Goal: Information Seeking & Learning: Learn about a topic

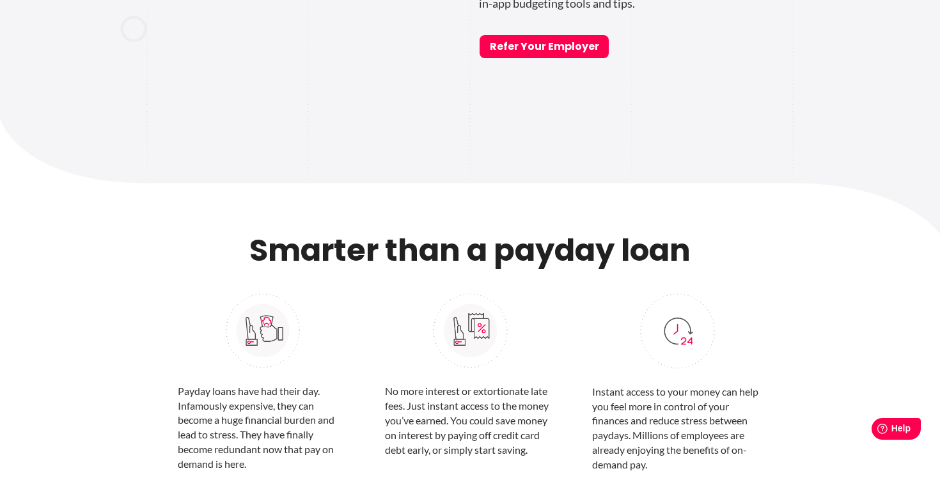
scroll to position [1093, 0]
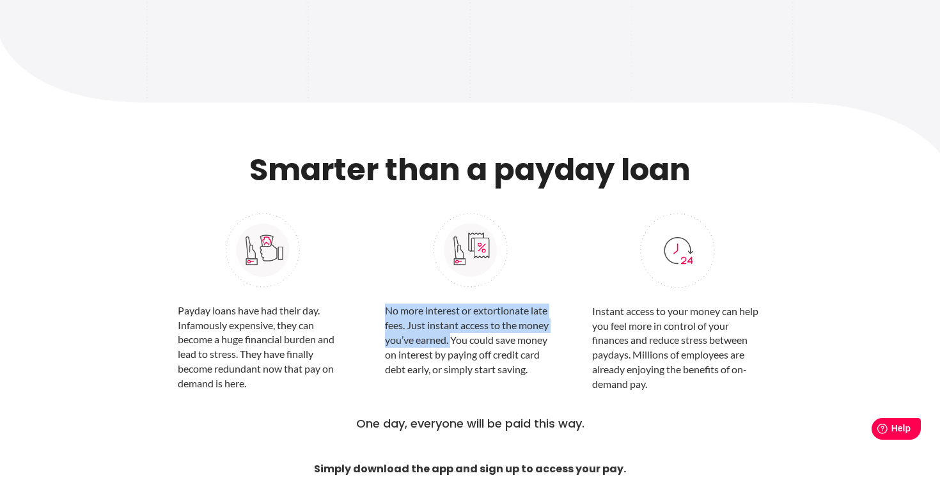
drag, startPoint x: 382, startPoint y: 310, endPoint x: 453, endPoint y: 338, distance: 75.7
click at [453, 338] on div "No more interest or extortionate late fees. Just instant access to the money yo…" at bounding box center [469, 297] width 189 height 201
copy p "No more interest or extortionate late fees. Just instant access to the money yo…"
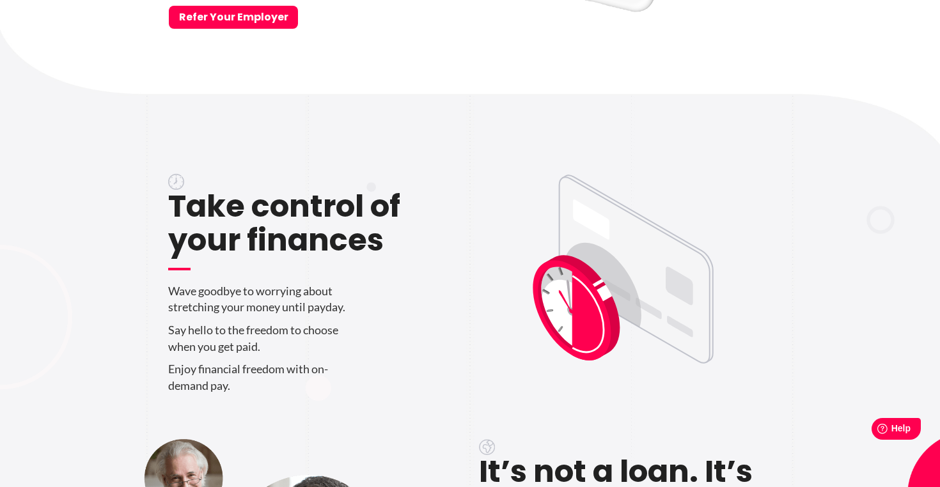
scroll to position [0, 0]
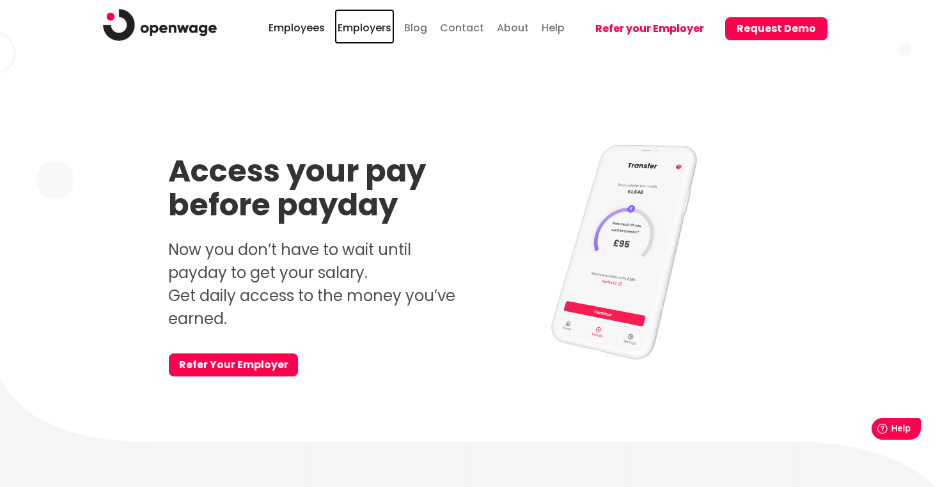
click at [389, 31] on link "Employers" at bounding box center [364, 26] width 60 height 35
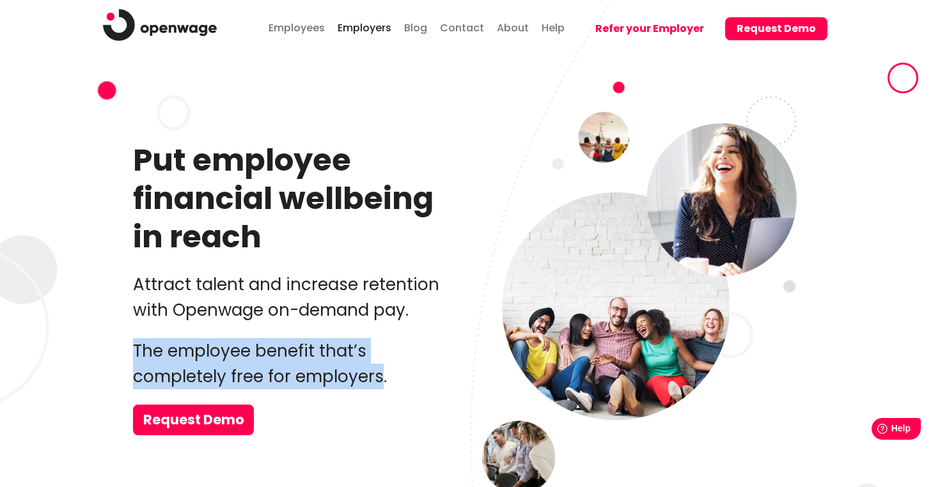
drag, startPoint x: 134, startPoint y: 344, endPoint x: 380, endPoint y: 389, distance: 250.2
click at [380, 389] on p "The employee benefit that’s completely free for employers." at bounding box center [297, 363] width 328 height 51
click at [295, 360] on p "The employee benefit that’s completely free for employers." at bounding box center [297, 363] width 328 height 51
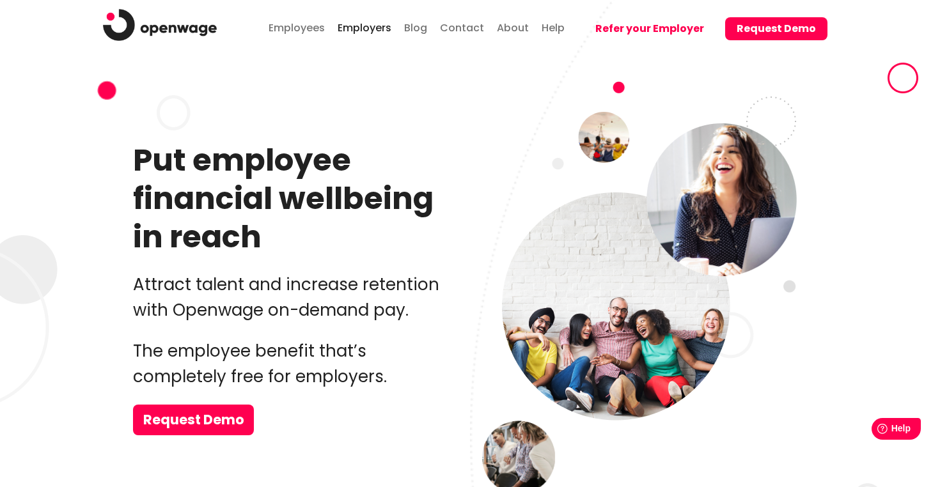
click at [295, 360] on p "The employee benefit that’s completely free for employers." at bounding box center [297, 363] width 328 height 51
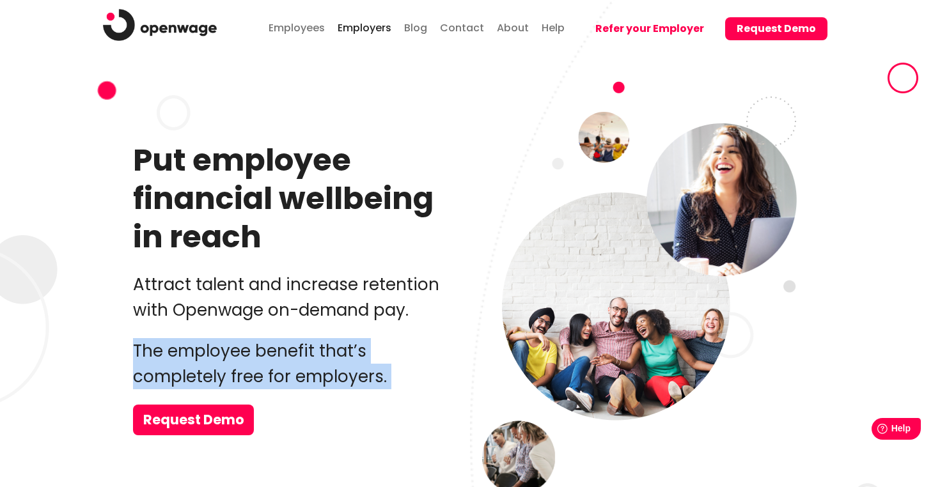
click at [295, 360] on p "The employee benefit that’s completely free for employers." at bounding box center [297, 363] width 328 height 51
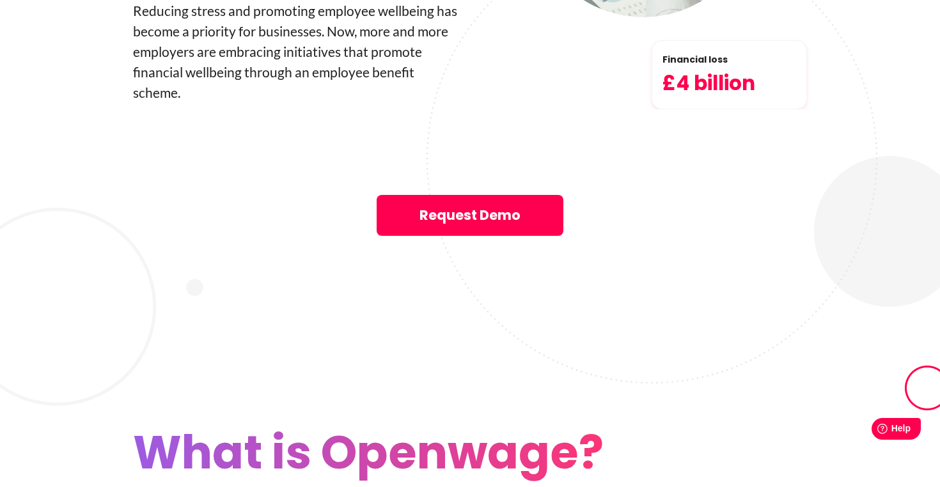
scroll to position [2224, 0]
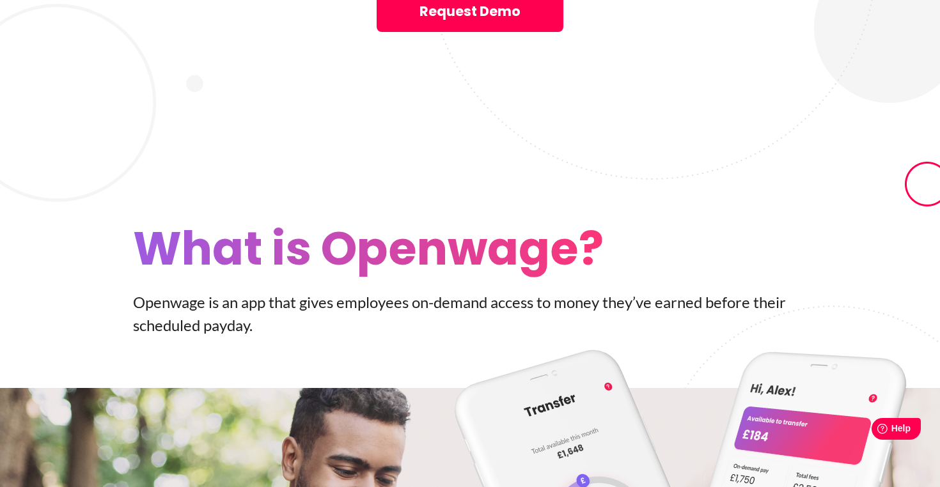
click at [478, 291] on p "Openwage is an app that gives employees on-­demand access to money they’ve earn…" at bounding box center [470, 314] width 674 height 46
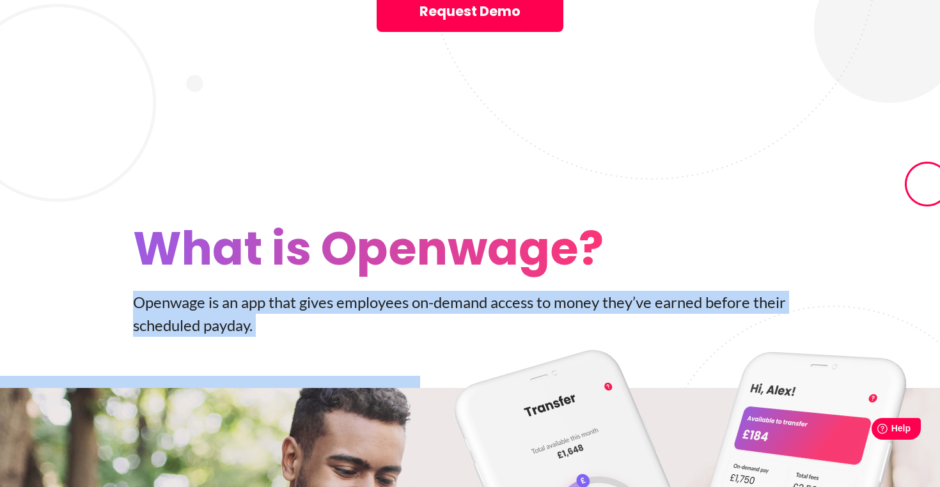
click at [478, 291] on p "Openwage is an app that gives employees on-­demand access to money they’ve earn…" at bounding box center [470, 314] width 674 height 46
copy div "Openwage is an app that gives employees on-­demand access to money they’ve earn…"
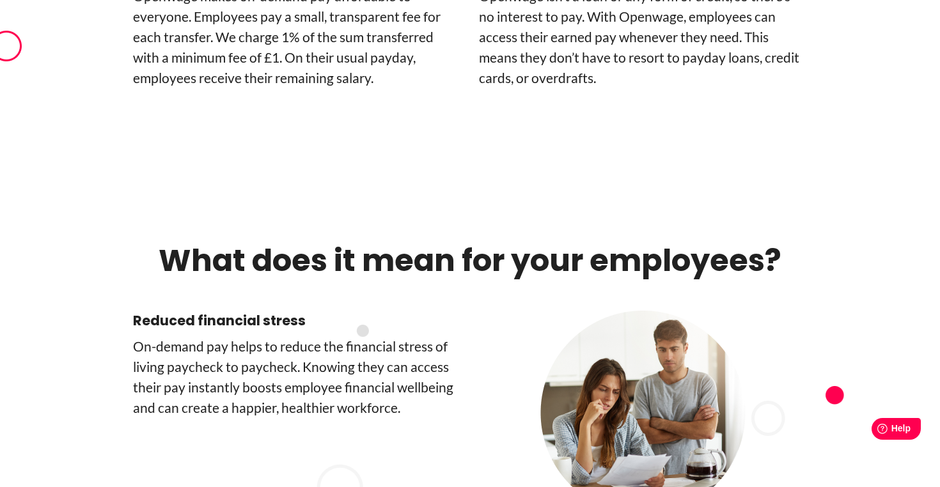
scroll to position [3271, 0]
click at [256, 310] on h4 "Reduced financial stress" at bounding box center [297, 320] width 328 height 20
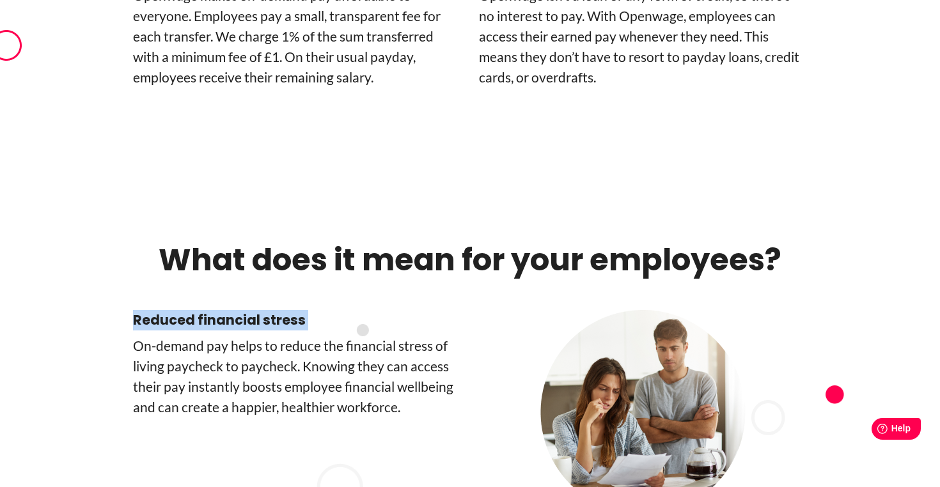
click at [256, 310] on h4 "Reduced financial stress" at bounding box center [297, 320] width 328 height 20
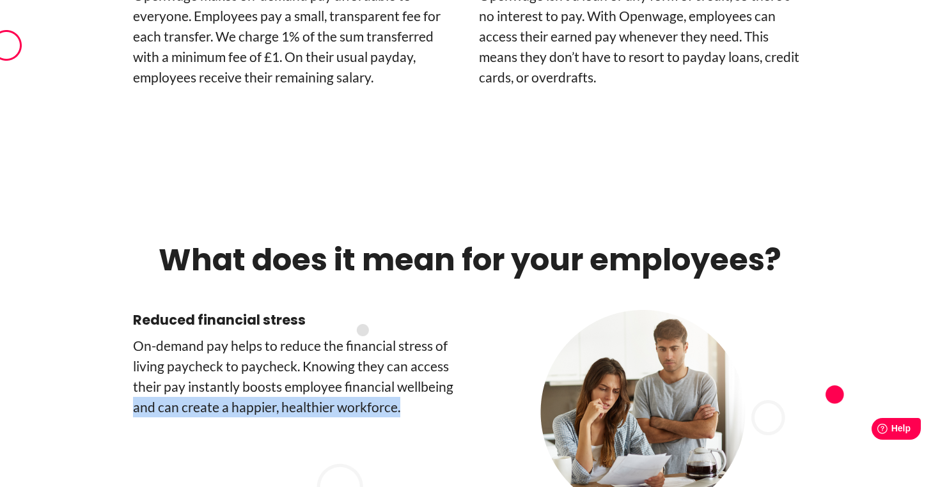
drag, startPoint x: 400, startPoint y: 312, endPoint x: 131, endPoint y: 308, distance: 269.2
click at [131, 310] on div "Reduced financial stress On-­demand pay helps to reduce the financial stress of…" at bounding box center [469, 415] width 729 height 211
copy p "and can create a happier, healthier workforce."
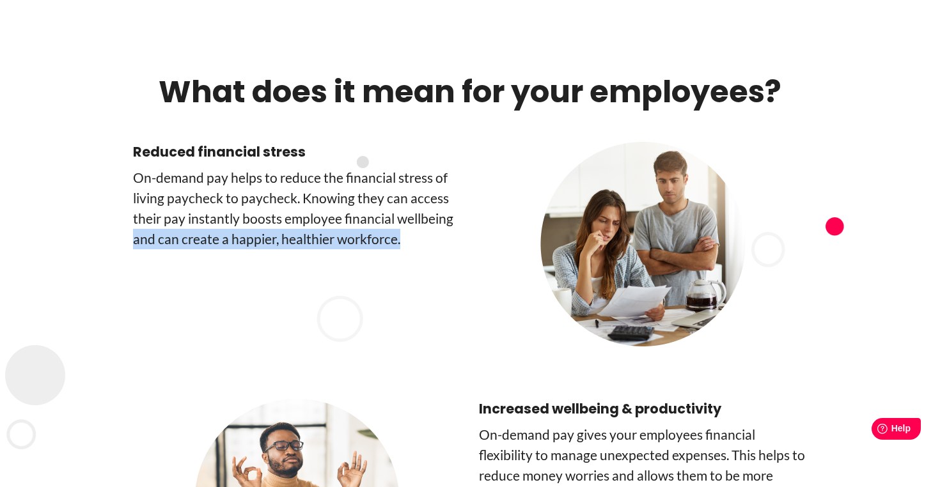
scroll to position [3450, 0]
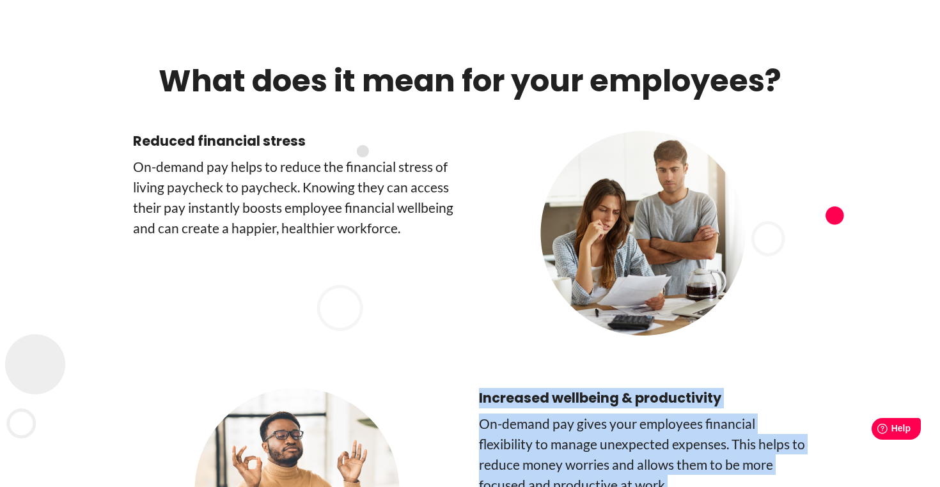
drag, startPoint x: 676, startPoint y: 402, endPoint x: 476, endPoint y: 300, distance: 224.8
click at [476, 342] on div "Increased wellbeing & productivity On-demand pay gives your employees financial…" at bounding box center [469, 467] width 729 height 251
copy div "Increased wellbeing & productivity On-demand pay gives your employees financial…"
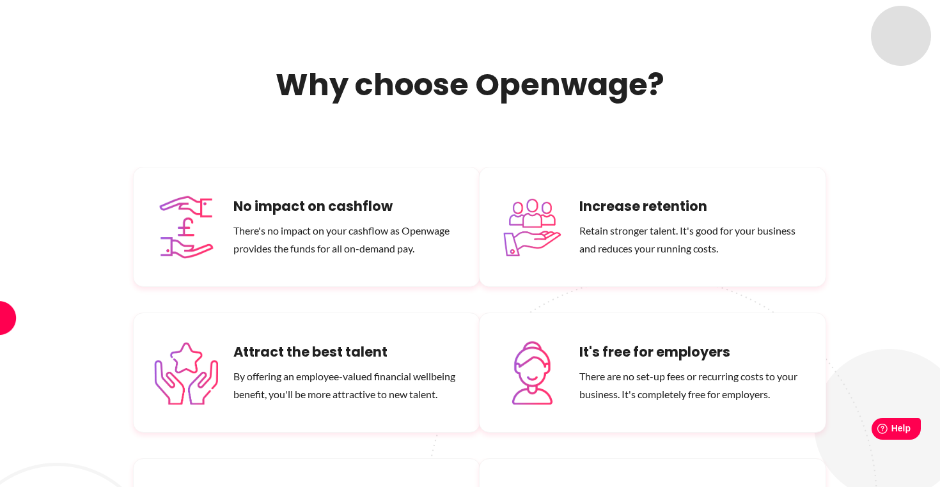
scroll to position [7397, 0]
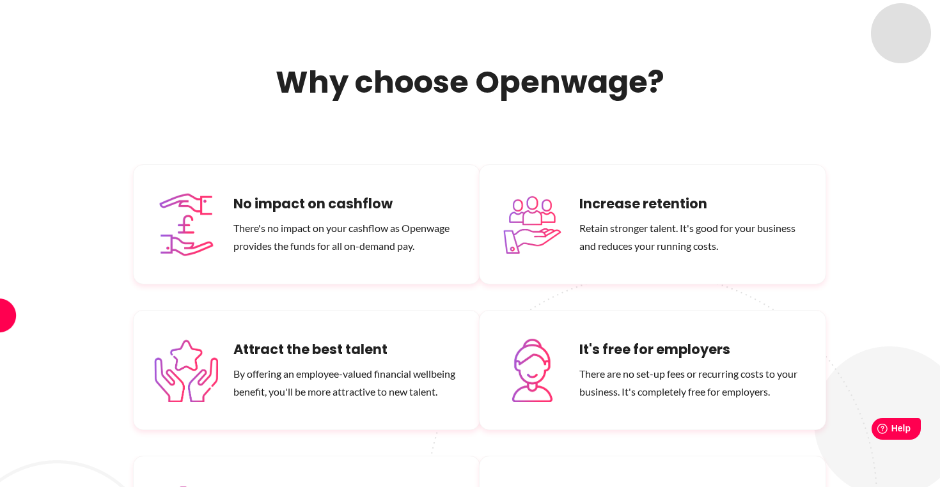
click at [350, 485] on h6 "No payroll disruption" at bounding box center [346, 495] width 226 height 20
drag, startPoint x: 394, startPoint y: 443, endPoint x: 231, endPoint y: 392, distance: 170.9
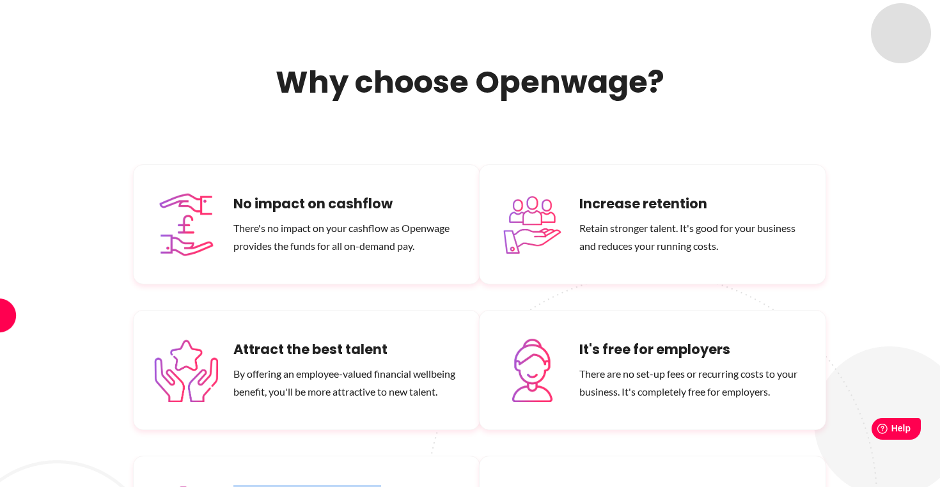
copy div "No payroll disruption With Openwage, you don't need to make any changes to the …"
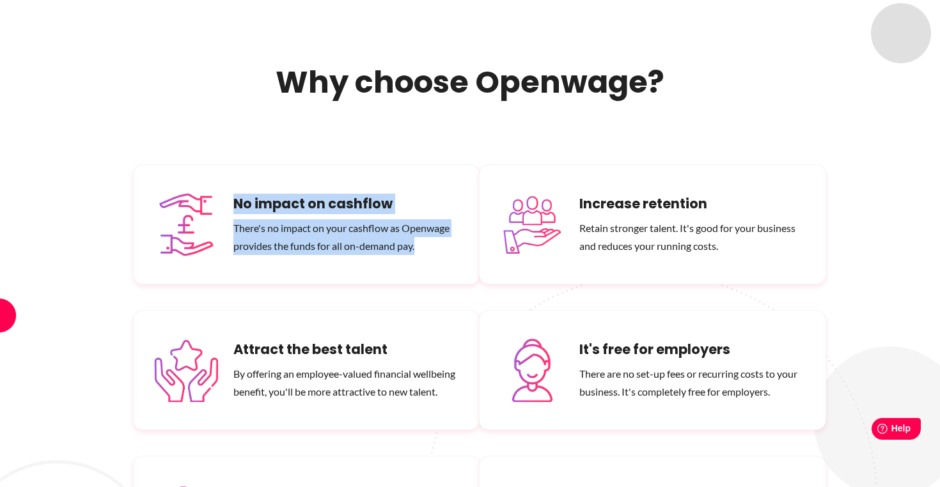
drag, startPoint x: 233, startPoint y: 102, endPoint x: 417, endPoint y: 153, distance: 190.5
click at [417, 194] on div "No impact on cashflow There's no impact on your cashflow as Openwage provides t…" at bounding box center [346, 224] width 226 height 61
copy div "No impact on cashflow There's no impact on your cashflow as Openwage provides t…"
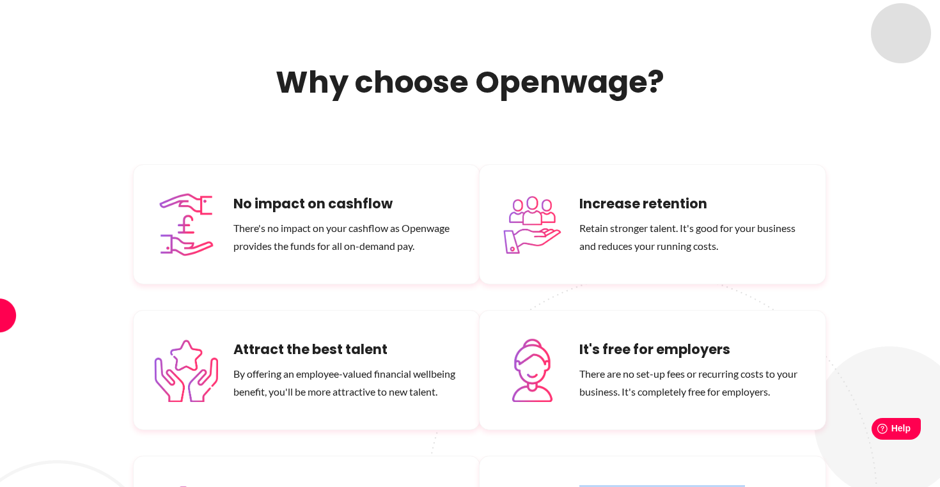
drag, startPoint x: 579, startPoint y: 396, endPoint x: 735, endPoint y: 441, distance: 162.3
drag, startPoint x: 623, startPoint y: 293, endPoint x: 772, endPoint y: 308, distance: 149.7
click at [772, 310] on div "It's free for employers There are no set-up fees or recurring costs to your bus…" at bounding box center [652, 370] width 347 height 120
copy p "t's completely free for employers."
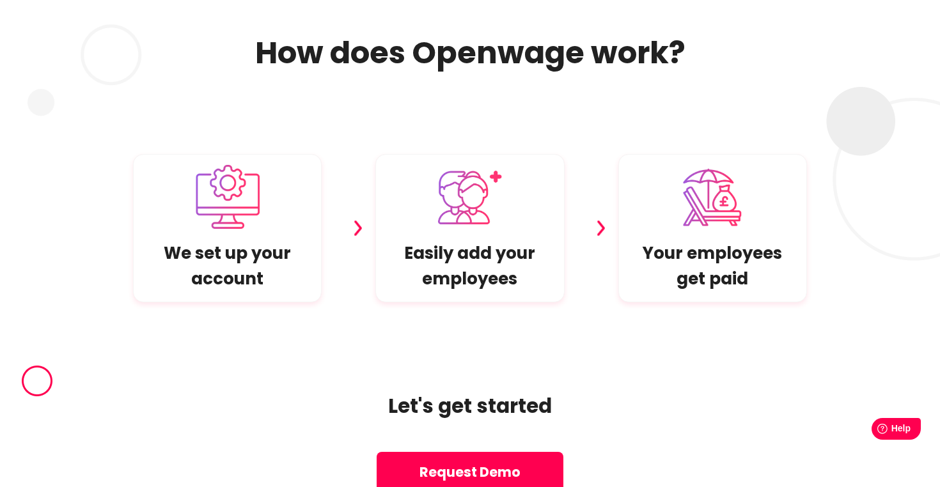
scroll to position [9039, 0]
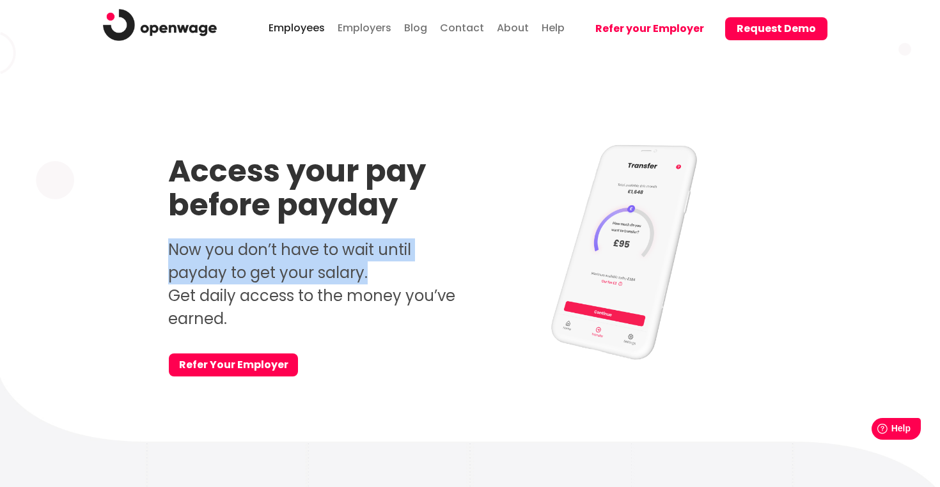
drag, startPoint x: 373, startPoint y: 274, endPoint x: 166, endPoint y: 253, distance: 208.9
click at [166, 253] on div "Access your pay before payday Now you don’t have to wait until payday to get yo…" at bounding box center [470, 259] width 659 height 235
click at [199, 272] on p "Now you don’t have to wait until payday to get your salary. Get daily access to…" at bounding box center [314, 284] width 293 height 92
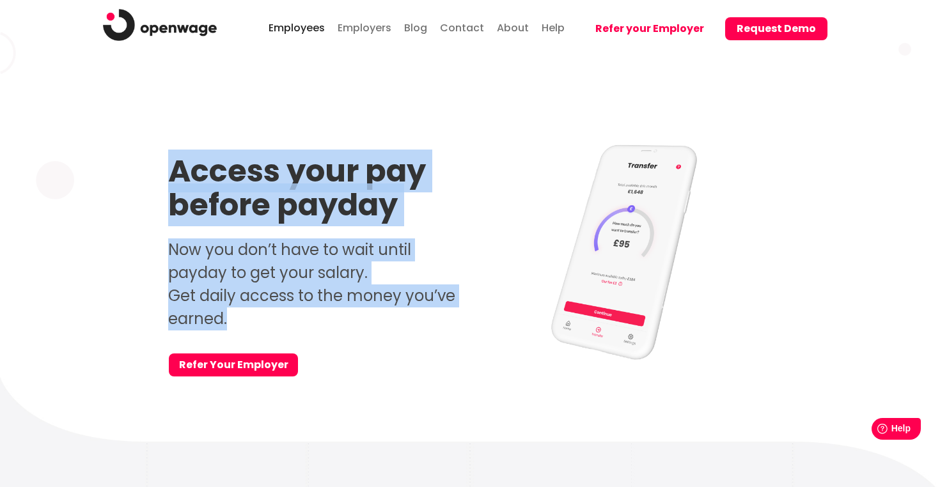
drag, startPoint x: 232, startPoint y: 313, endPoint x: 160, endPoint y: 160, distance: 169.0
click at [160, 160] on div "Access your pay before payday Now you don’t have to wait until payday to get yo…" at bounding box center [470, 259] width 659 height 235
copy div "Access your pay before payday Now you don’t have to wait until payday to get yo…"
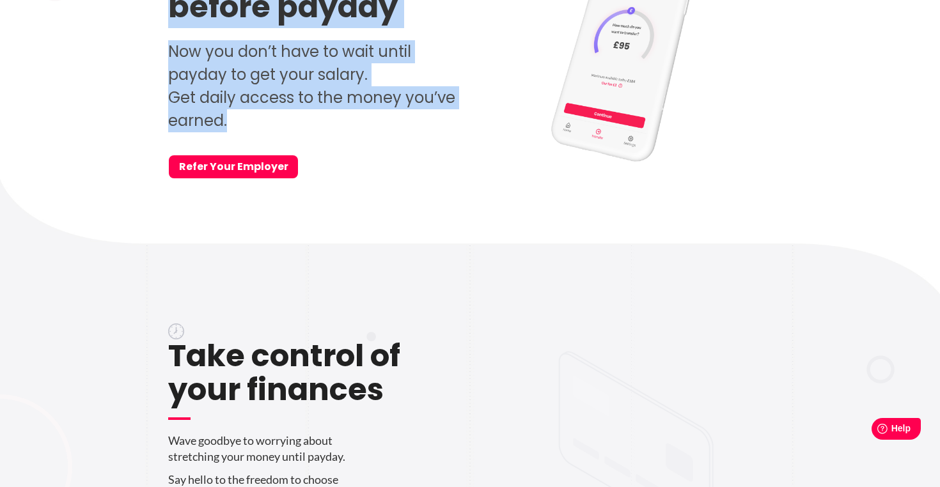
scroll to position [355, 0]
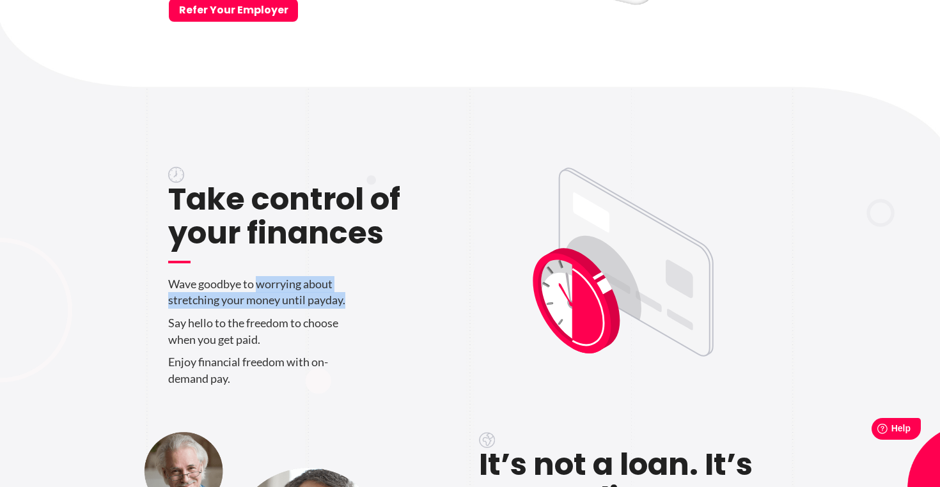
drag, startPoint x: 258, startPoint y: 284, endPoint x: 348, endPoint y: 294, distance: 90.7
click at [348, 294] on p "Wave goodbye to worrying about stretching your money until payday." at bounding box center [314, 292] width 293 height 33
copy p "worrying about stretching your money until payday."
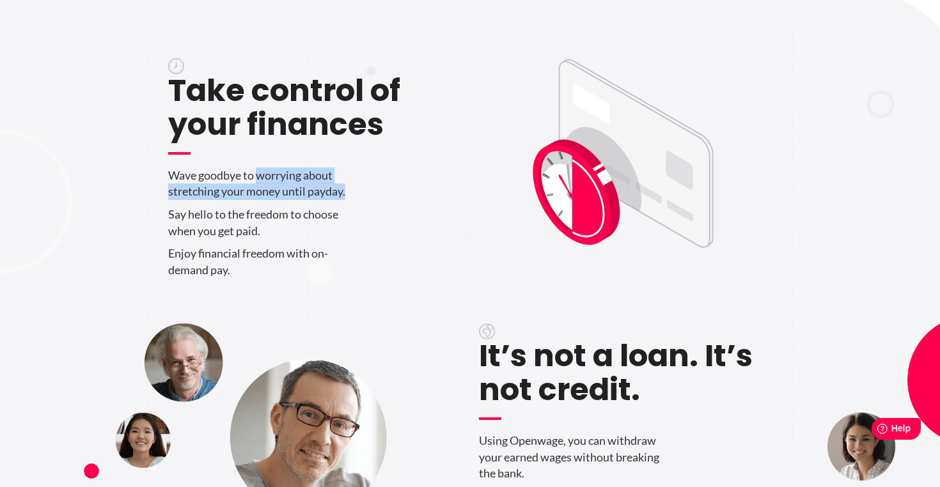
scroll to position [0, 0]
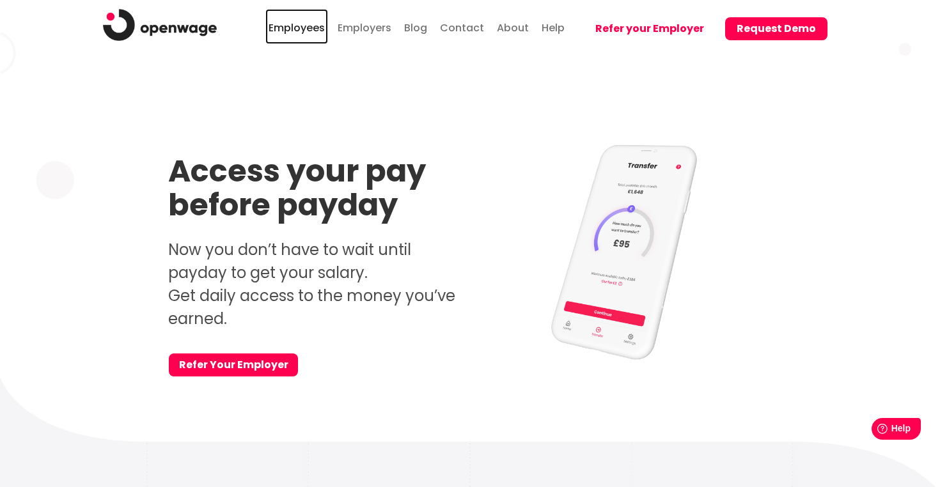
click at [325, 24] on link "Employees" at bounding box center [296, 26] width 63 height 35
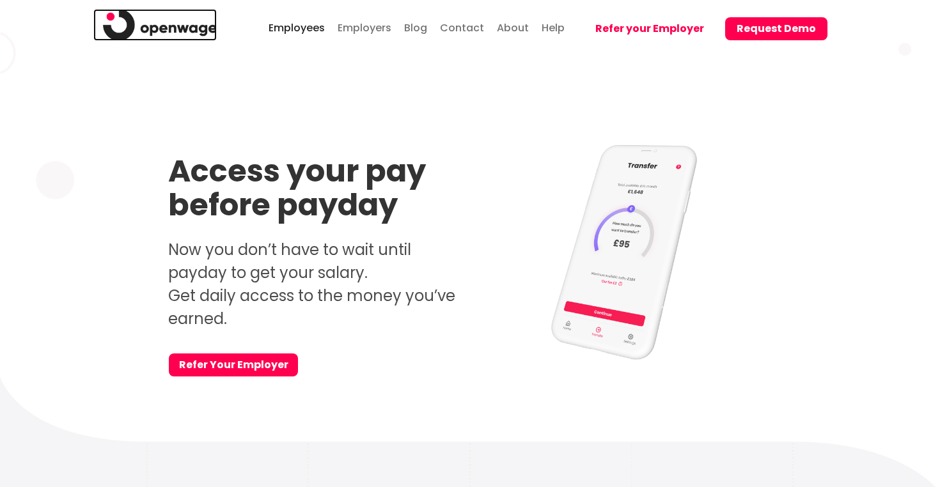
click at [208, 33] on img at bounding box center [160, 25] width 114 height 32
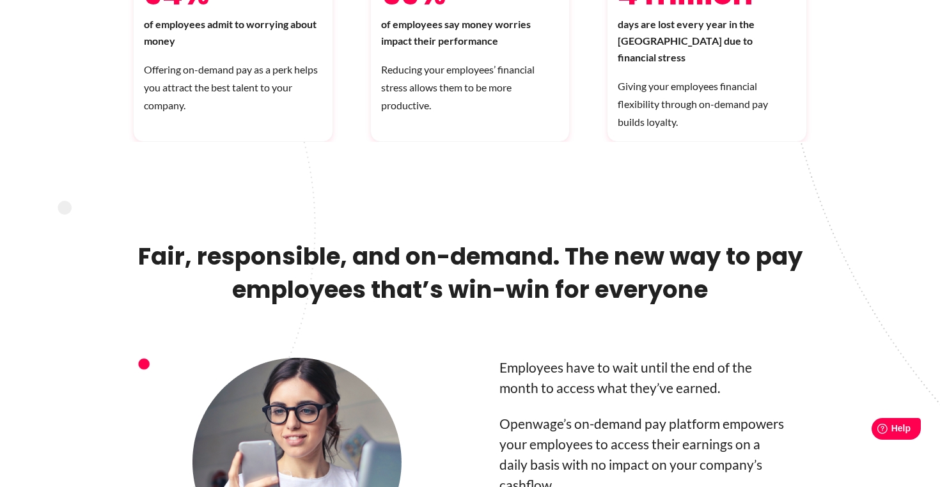
scroll to position [843, 0]
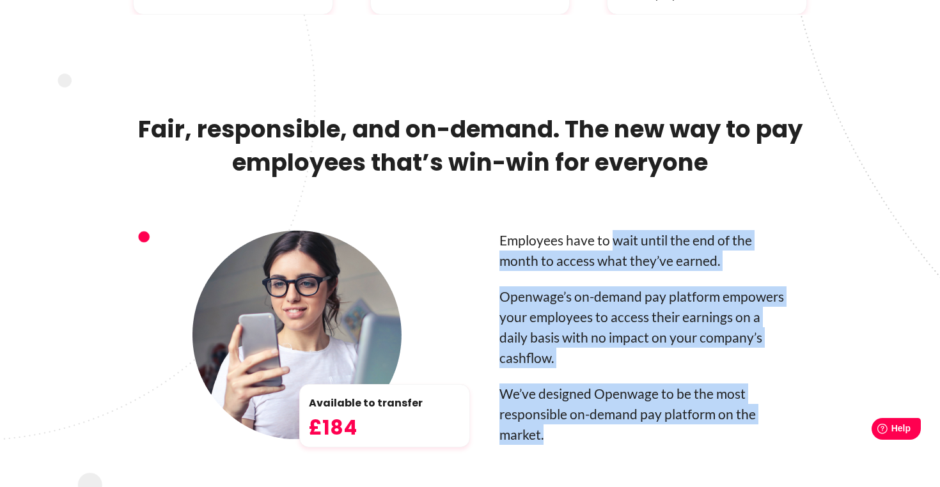
drag, startPoint x: 611, startPoint y: 214, endPoint x: 714, endPoint y: 231, distance: 104.5
drag, startPoint x: 715, startPoint y: 237, endPoint x: 648, endPoint y: 221, distance: 69.0
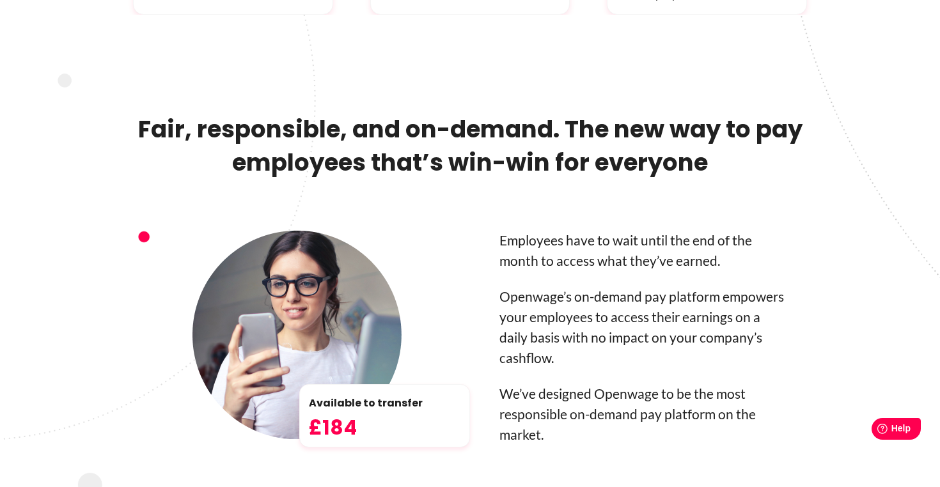
click at [614, 230] on p "Employees have to wait until the end of the month to access what they’ve earned." at bounding box center [643, 250] width 288 height 41
drag, startPoint x: 611, startPoint y: 213, endPoint x: 566, endPoint y: 222, distance: 45.6
click at [566, 230] on p "Employees have to wait until the end of the month to access what they’ve earned." at bounding box center [643, 250] width 288 height 41
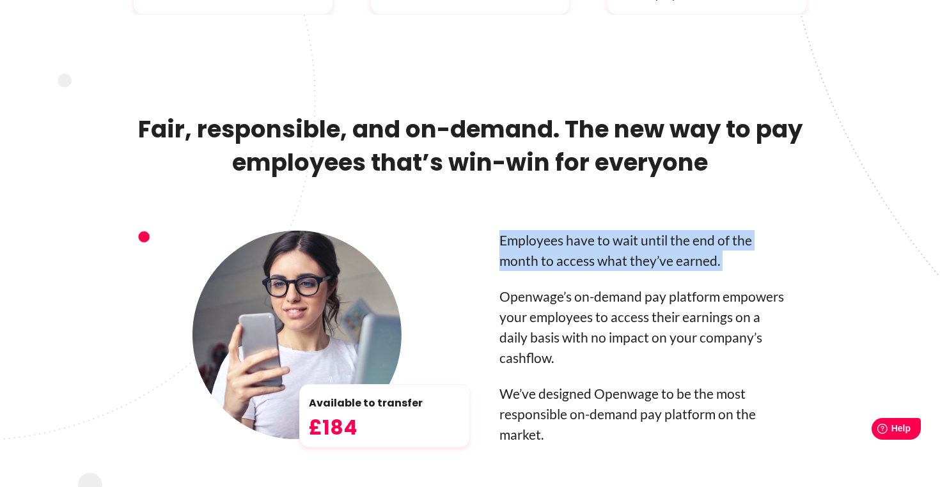
click at [566, 230] on p "Employees have to wait until the end of the month to access what they’ve earned." at bounding box center [643, 250] width 288 height 41
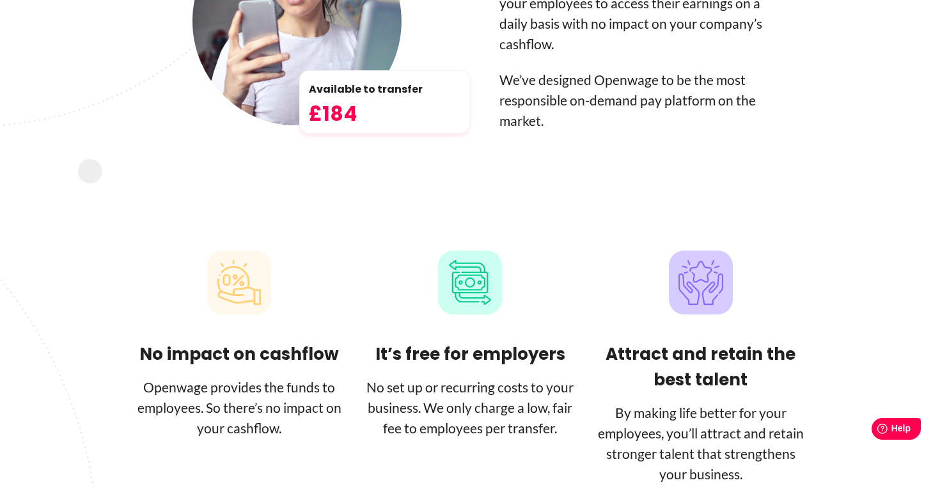
scroll to position [1158, 0]
drag, startPoint x: 265, startPoint y: 383, endPoint x: 310, endPoint y: 389, distance: 45.2
click at [310, 389] on figure at bounding box center [438, 369] width 876 height 919
click at [251, 331] on figure at bounding box center [438, 369] width 876 height 919
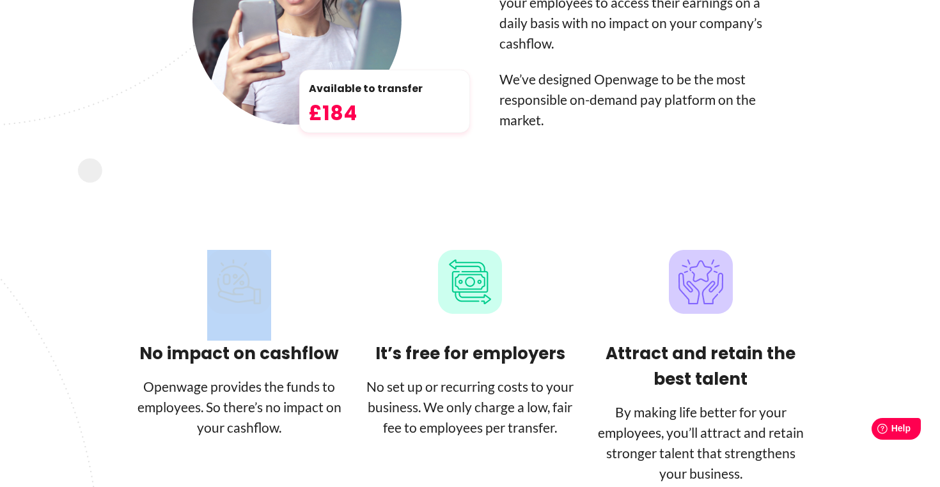
click at [251, 331] on figure at bounding box center [438, 369] width 876 height 919
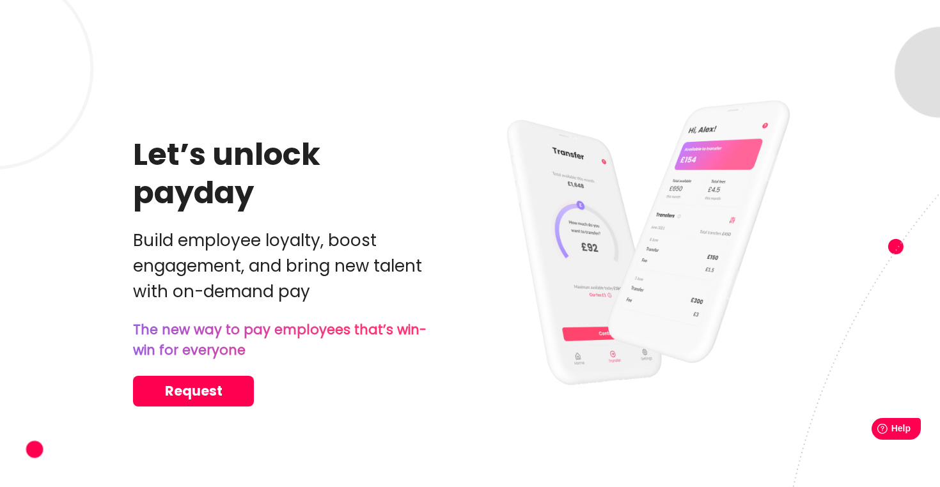
scroll to position [0, 0]
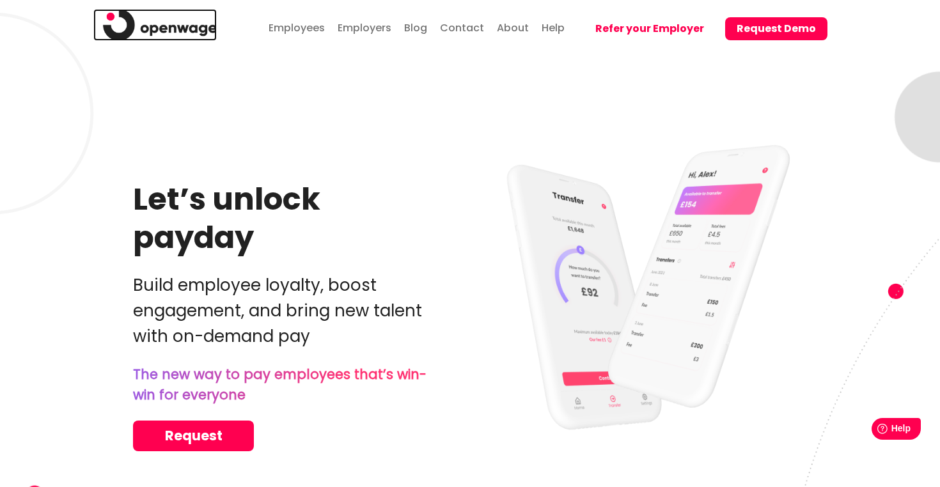
click at [157, 26] on img at bounding box center [160, 25] width 114 height 32
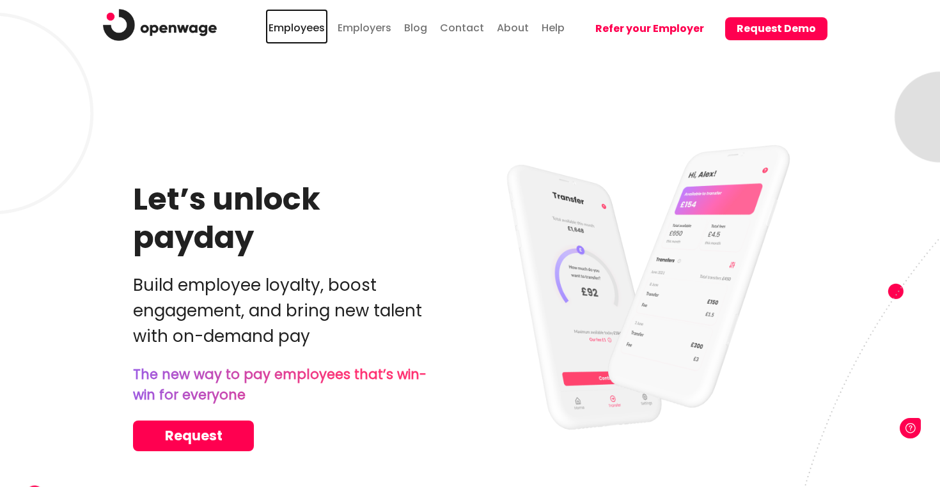
click at [293, 24] on link "Employees" at bounding box center [296, 26] width 63 height 35
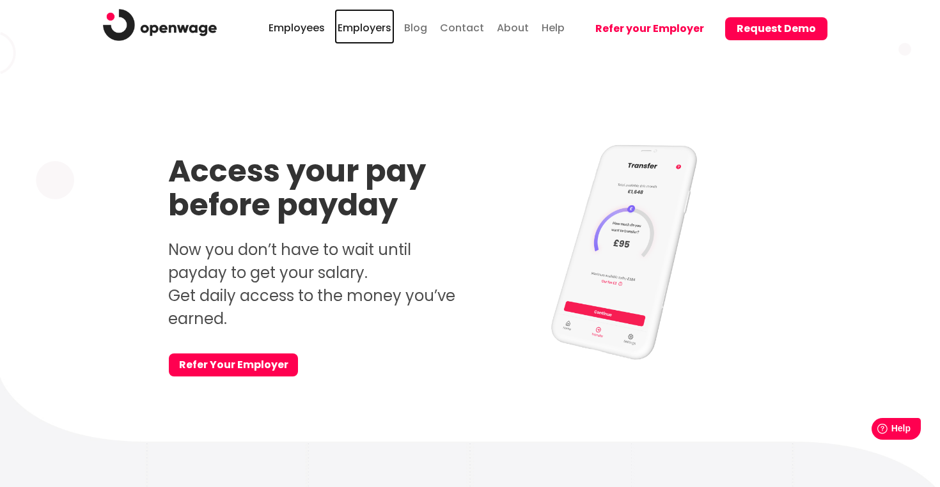
click at [378, 21] on link "Employers" at bounding box center [364, 26] width 60 height 35
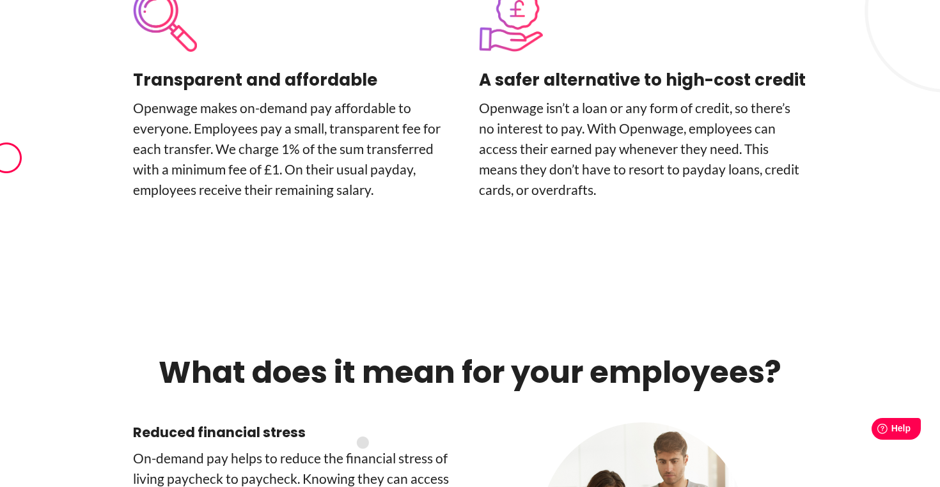
scroll to position [3160, 0]
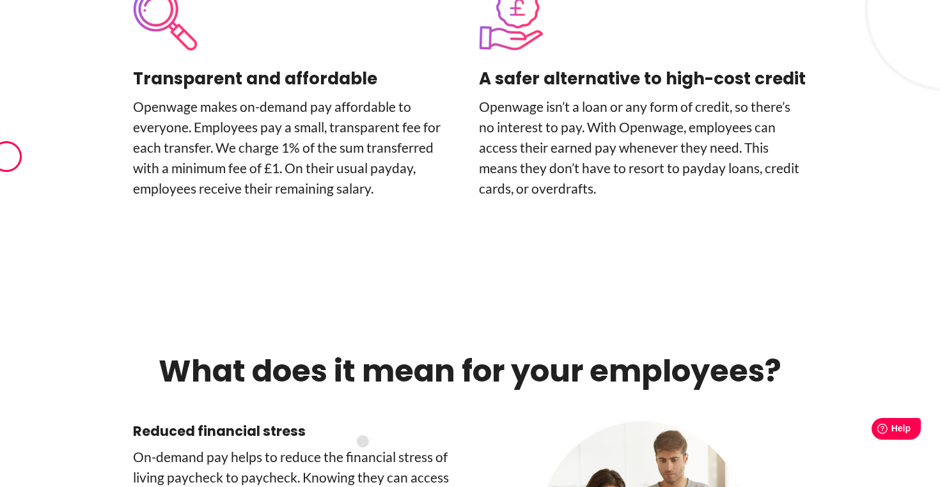
drag, startPoint x: 403, startPoint y: 428, endPoint x: 230, endPoint y: 418, distance: 173.5
click at [230, 447] on p "On-­demand pay helps to reduce the financial stress of living paycheck to paych…" at bounding box center [297, 488] width 328 height 82
copy p "happier, healthier workforce."
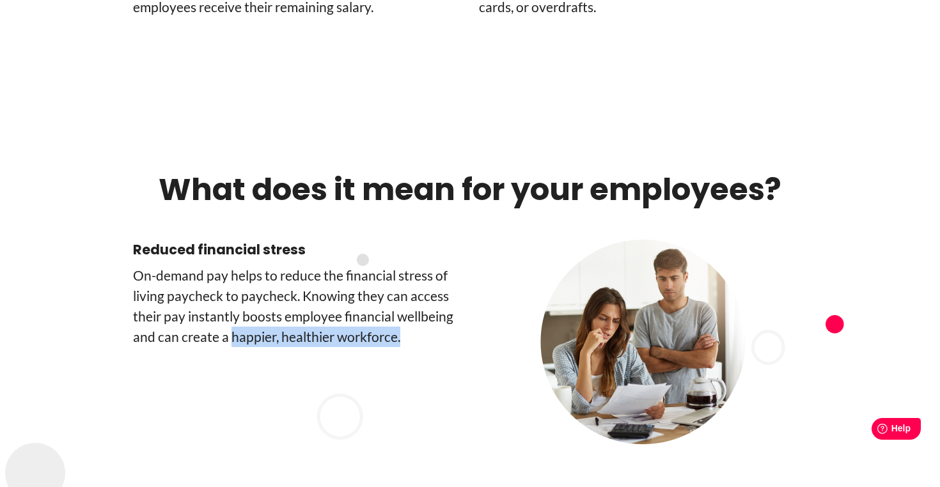
scroll to position [3475, 0]
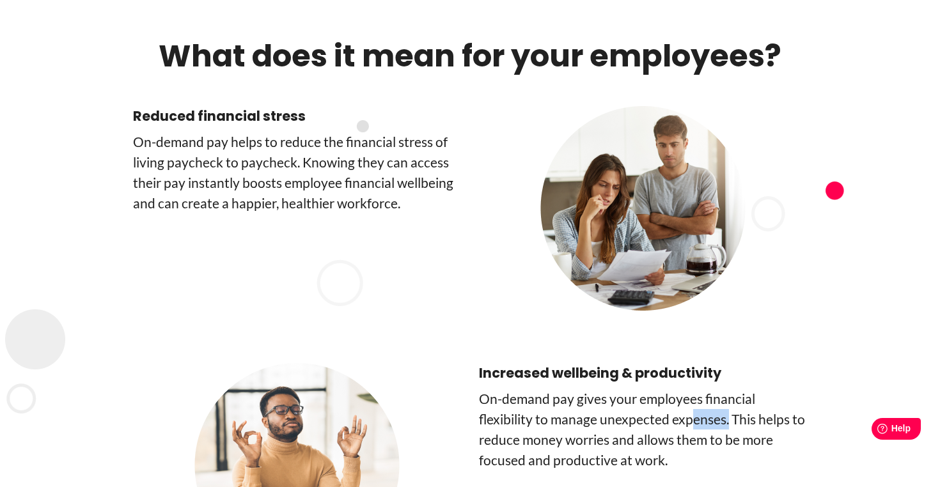
drag, startPoint x: 727, startPoint y: 322, endPoint x: 692, endPoint y: 316, distance: 35.6
click at [692, 389] on p "On-demand pay gives your employees financial flexibility to manage unexpected e…" at bounding box center [643, 430] width 328 height 82
click at [676, 389] on p "On-demand pay gives your employees financial flexibility to manage unexpected e…" at bounding box center [643, 430] width 328 height 82
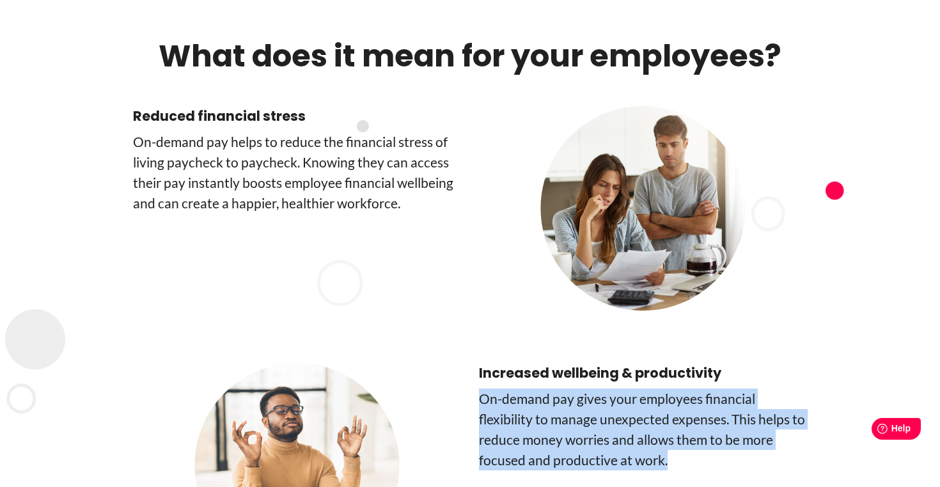
drag, startPoint x: 675, startPoint y: 364, endPoint x: 480, endPoint y: 306, distance: 203.7
click at [480, 389] on p "On-demand pay gives your employees financial flexibility to manage unexpected e…" at bounding box center [643, 430] width 328 height 82
copy p "On-demand pay gives your employees financial flexibility to manage unexpected e…"
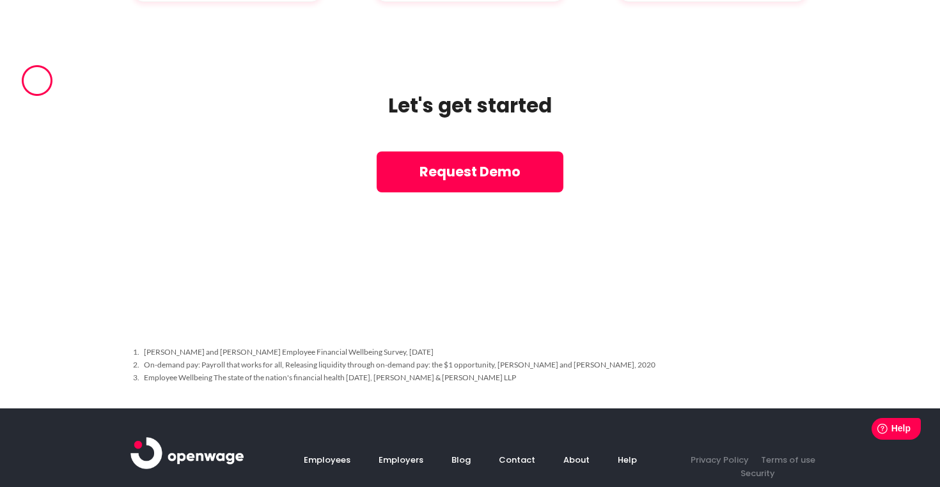
scroll to position [9039, 0]
